Goal: Find specific page/section: Find specific page/section

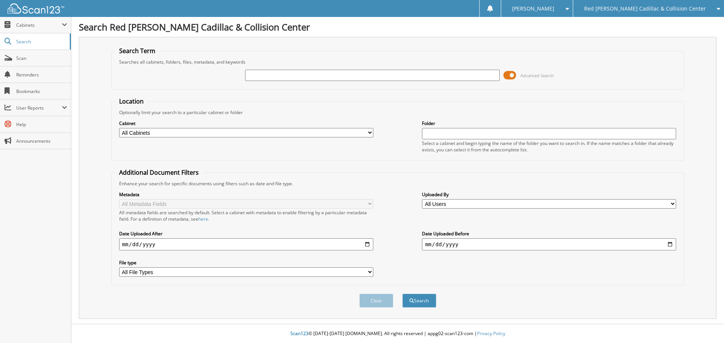
click at [292, 77] on input "text" at bounding box center [372, 75] width 254 height 11
type input "012082"
click at [402, 294] on button "Search" at bounding box center [419, 301] width 34 height 14
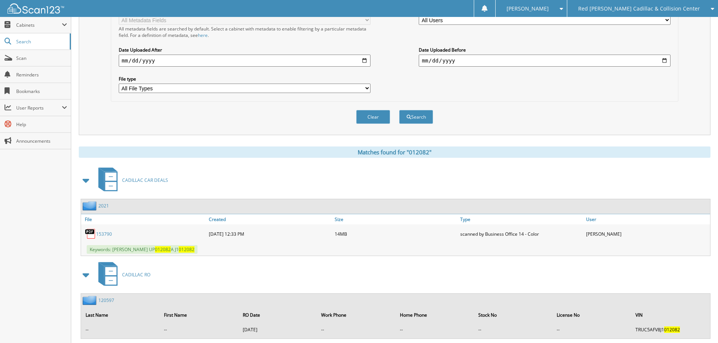
scroll to position [256, 0]
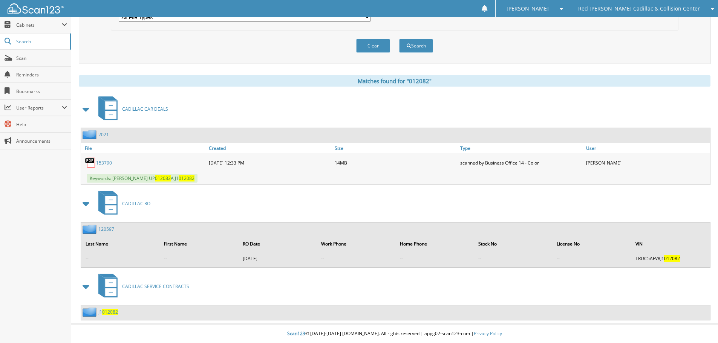
click at [107, 166] on link "153790" at bounding box center [104, 163] width 16 height 6
